Goal: Task Accomplishment & Management: Use online tool/utility

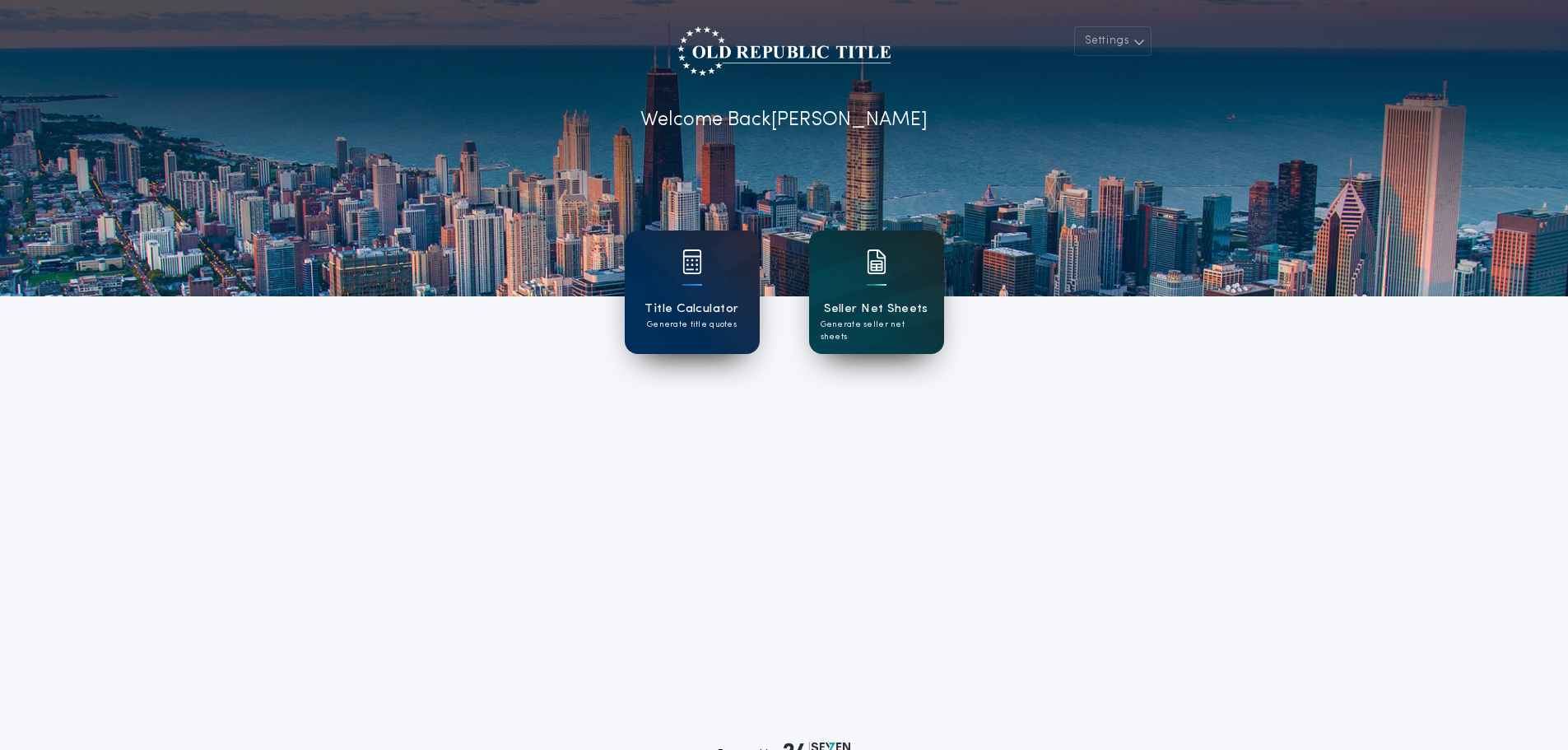
click at [887, 283] on div "Seller Net Sheets Generate seller net sheets" at bounding box center [876, 292] width 135 height 124
